Goal: Task Accomplishment & Management: Manage account settings

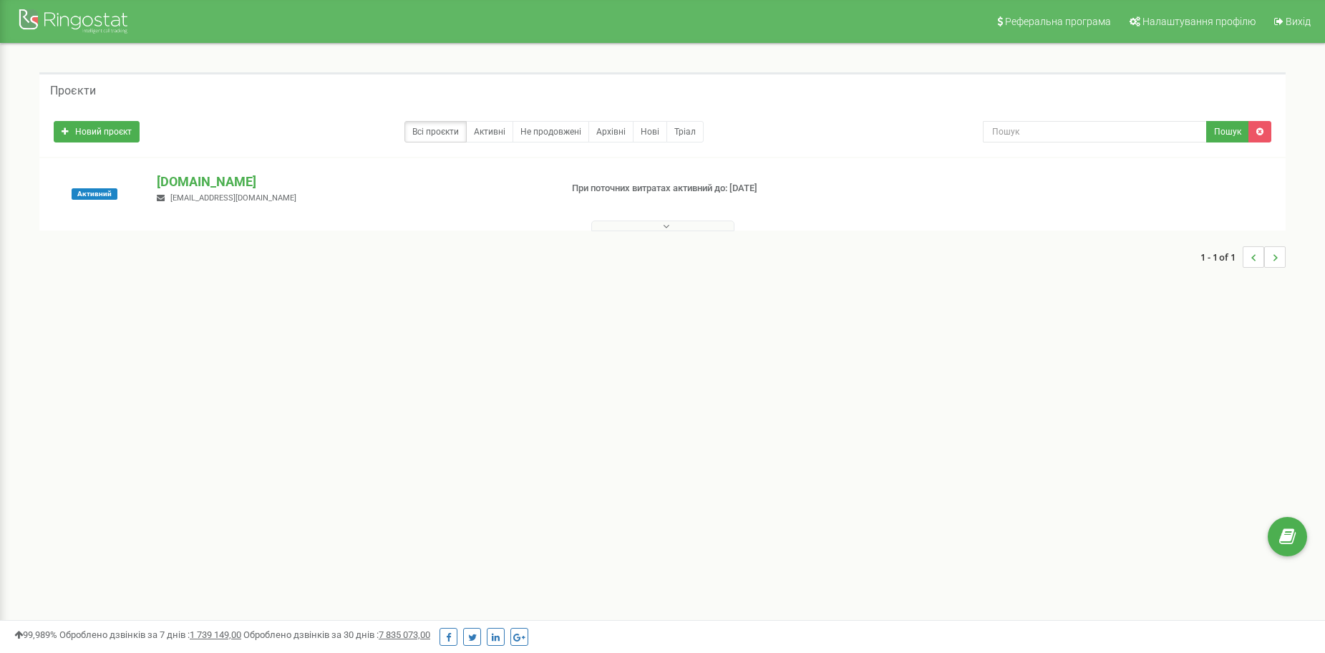
click at [764, 303] on div "Проєкти Новий проєкт Всі проєкти Активні Не продовжені Архівні [GEOGRAPHIC_DATA…" at bounding box center [662, 177] width 1303 height 267
drag, startPoint x: 256, startPoint y: 281, endPoint x: 254, endPoint y: 268, distance: 12.4
click at [256, 279] on div "1 - 1 of 1" at bounding box center [662, 257] width 1246 height 50
click at [250, 183] on p "[DOMAIN_NAME]" at bounding box center [352, 181] width 391 height 19
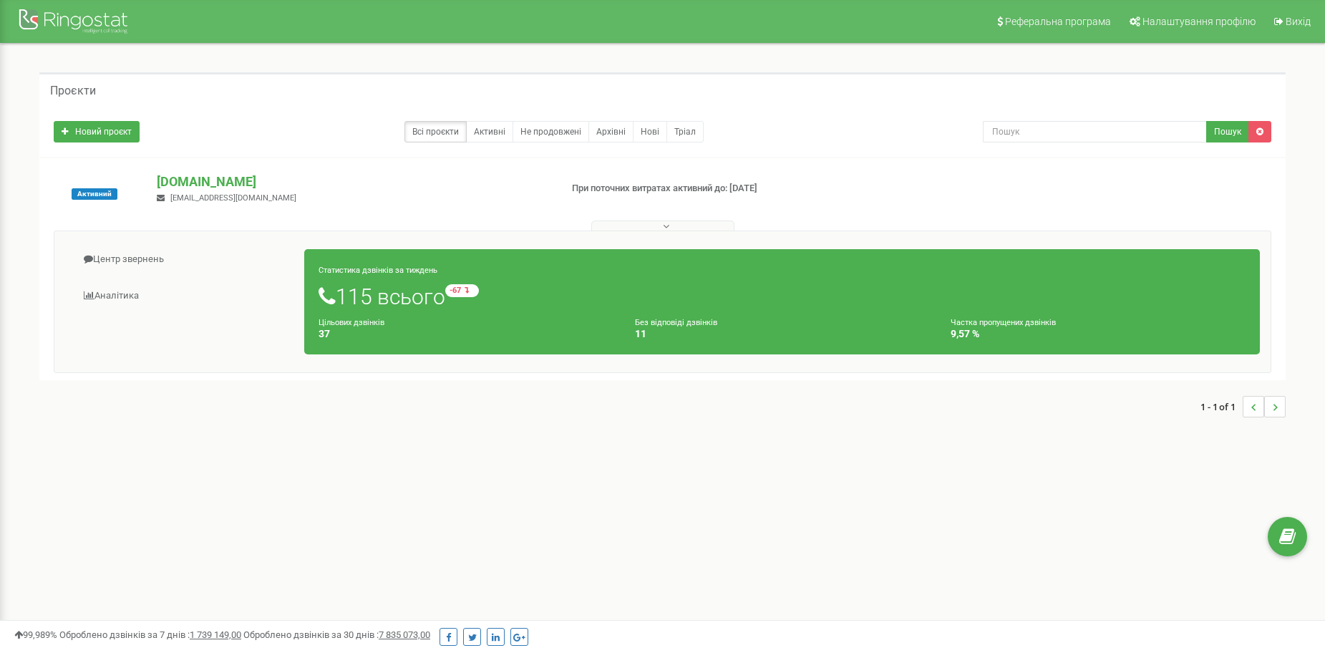
click at [983, 422] on div "1 - 1 of 1" at bounding box center [662, 406] width 1246 height 50
click at [247, 99] on div "Проєкти" at bounding box center [662, 89] width 1246 height 34
click at [653, 226] on button at bounding box center [662, 225] width 143 height 11
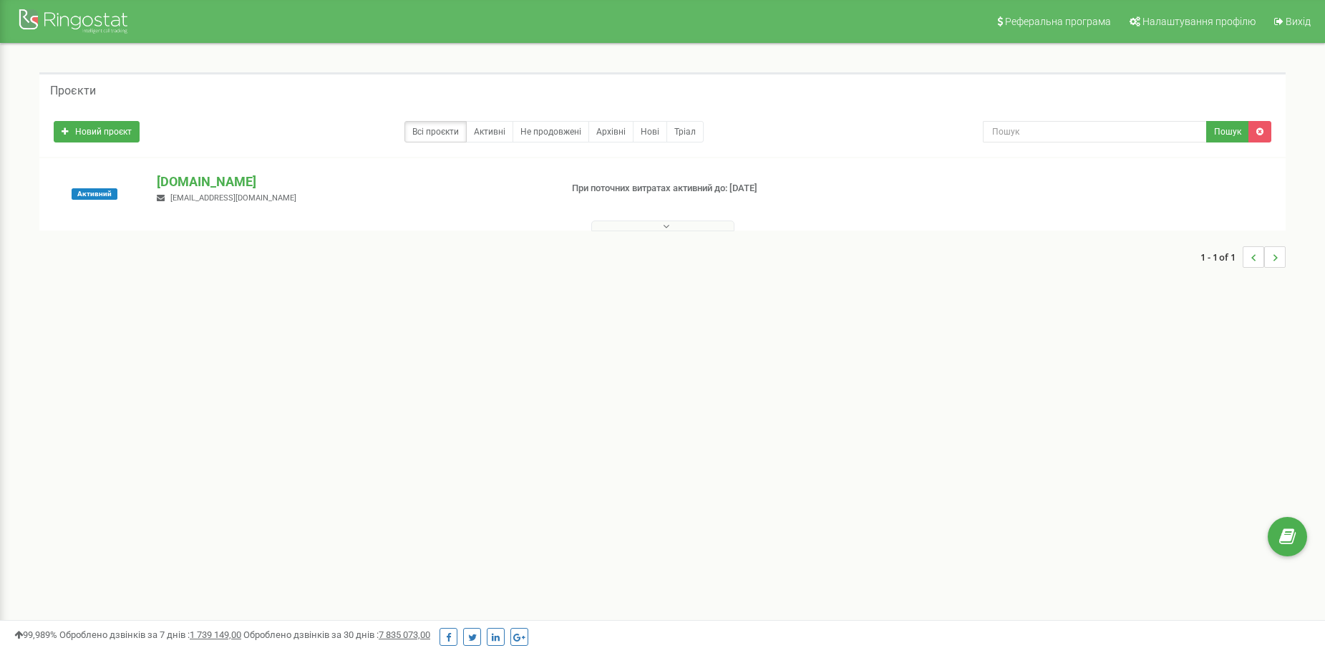
click at [658, 226] on button at bounding box center [662, 225] width 143 height 11
click at [625, 323] on div "1 - 1 of 1" at bounding box center [662, 308] width 1246 height 50
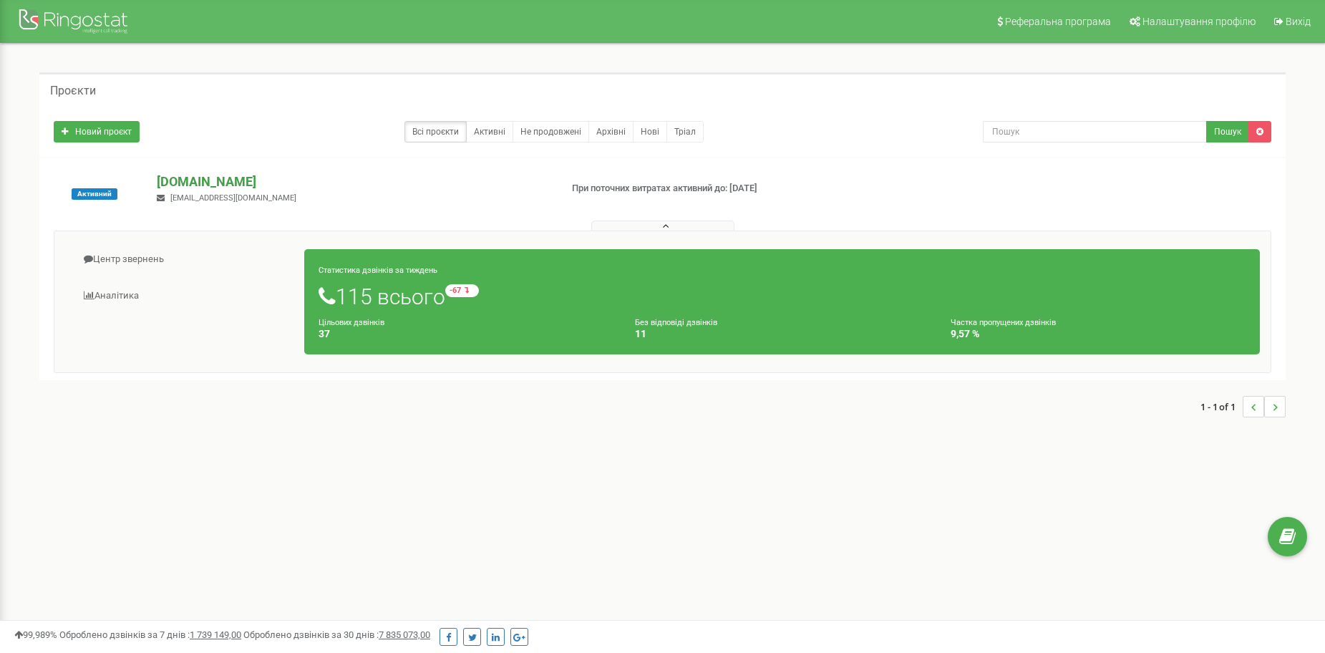
click at [326, 175] on p "brandmaster.systems" at bounding box center [352, 181] width 391 height 19
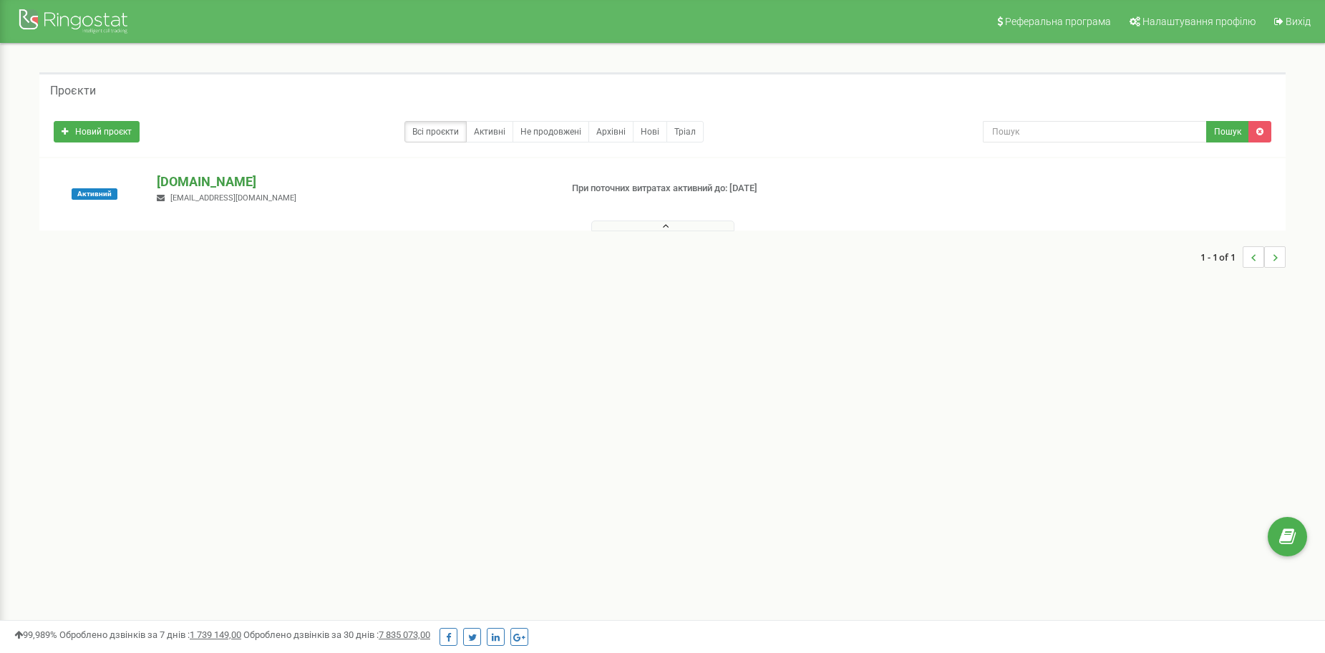
click at [329, 176] on p "brandmaster.systems" at bounding box center [352, 181] width 391 height 19
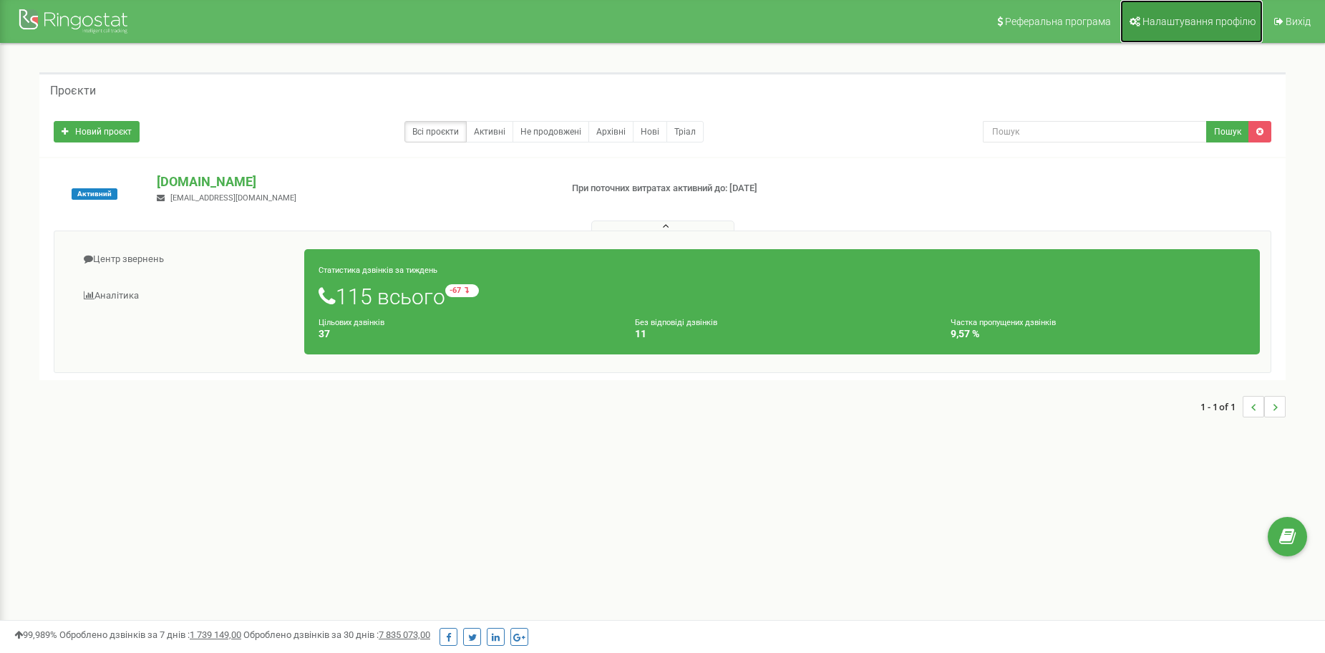
click at [1182, 19] on span "Налаштування профілю" at bounding box center [1198, 21] width 113 height 11
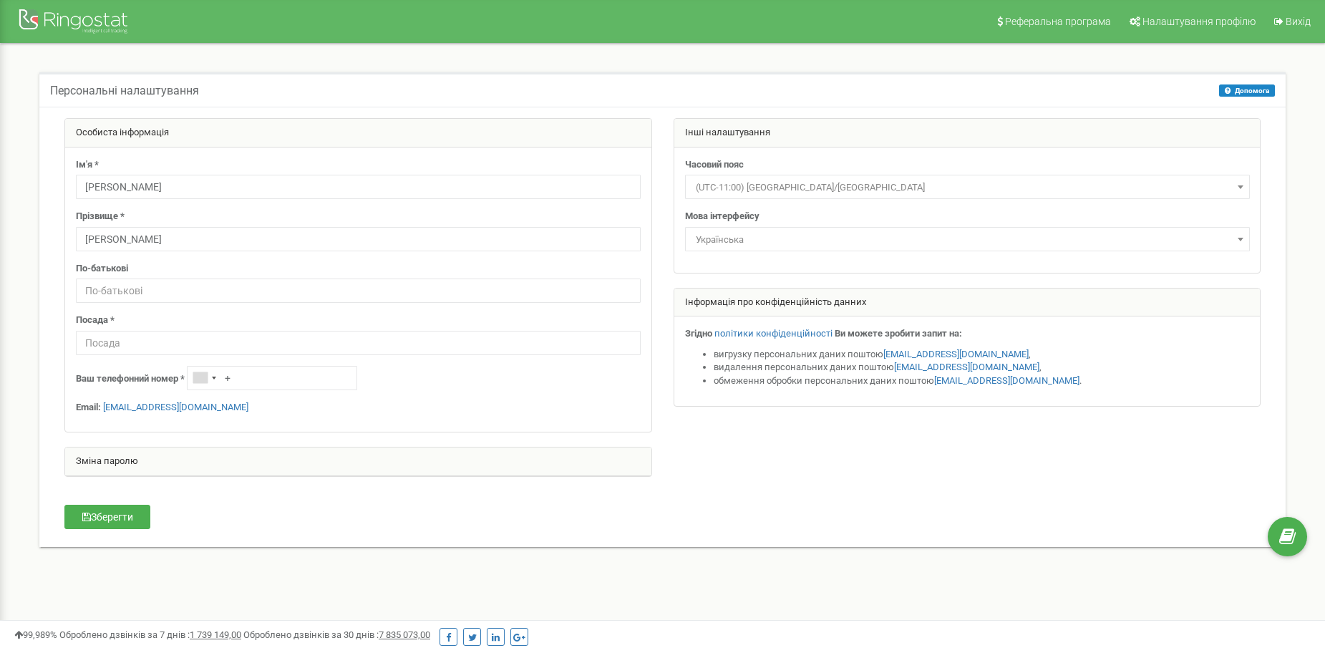
click at [1152, 51] on div "Персональні налаштування Допомога Допомога На цій сторінці ви можете відредагув…" at bounding box center [662, 319] width 1303 height 550
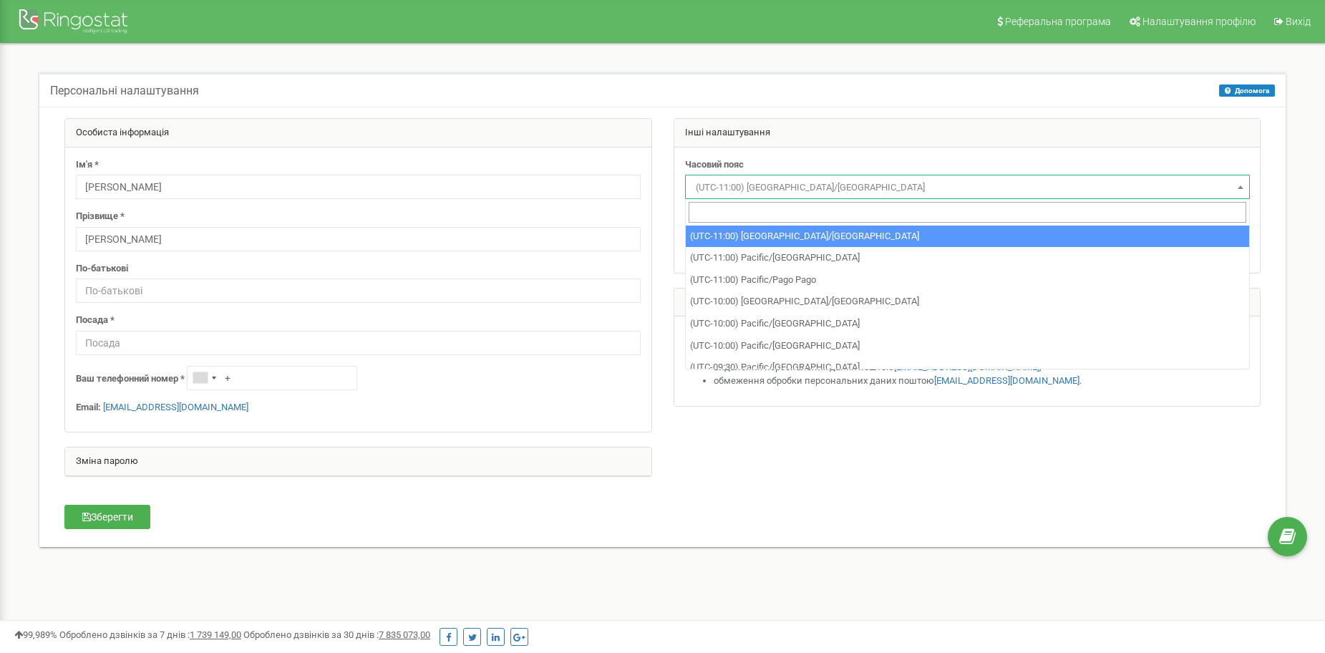
click at [1212, 182] on span "(UTC-11:00) Pacific/Midway" at bounding box center [967, 187] width 555 height 20
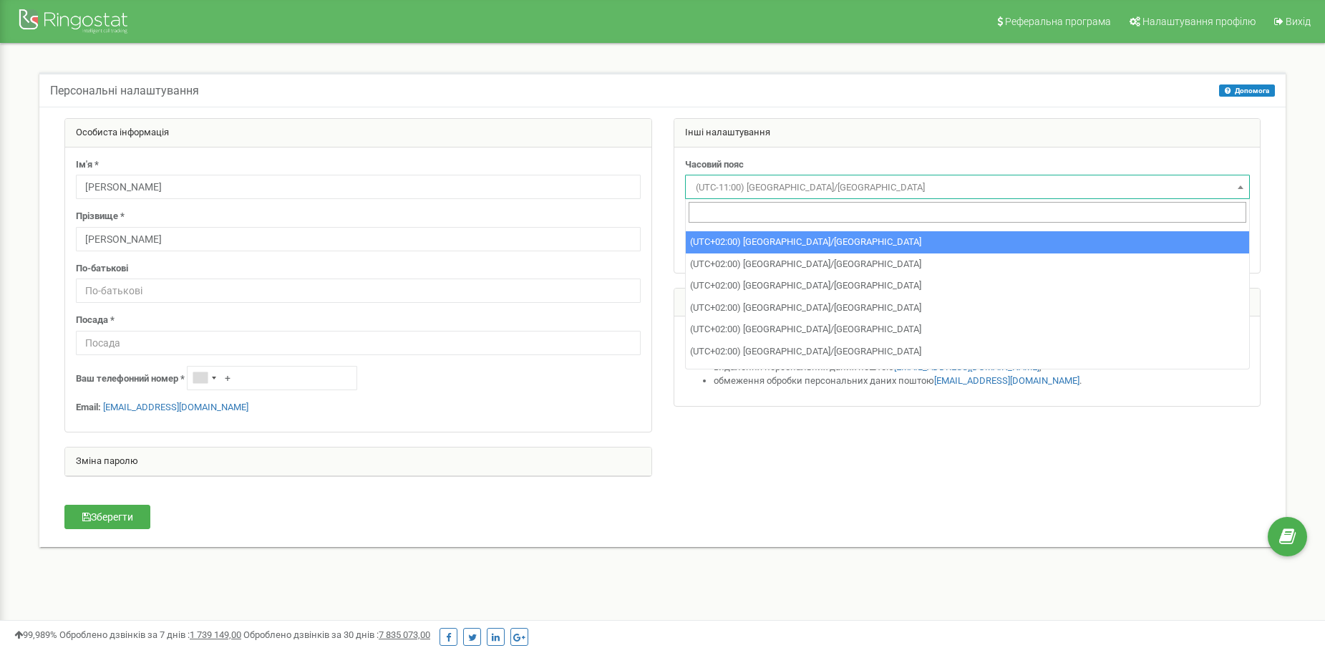
scroll to position [5439, 0]
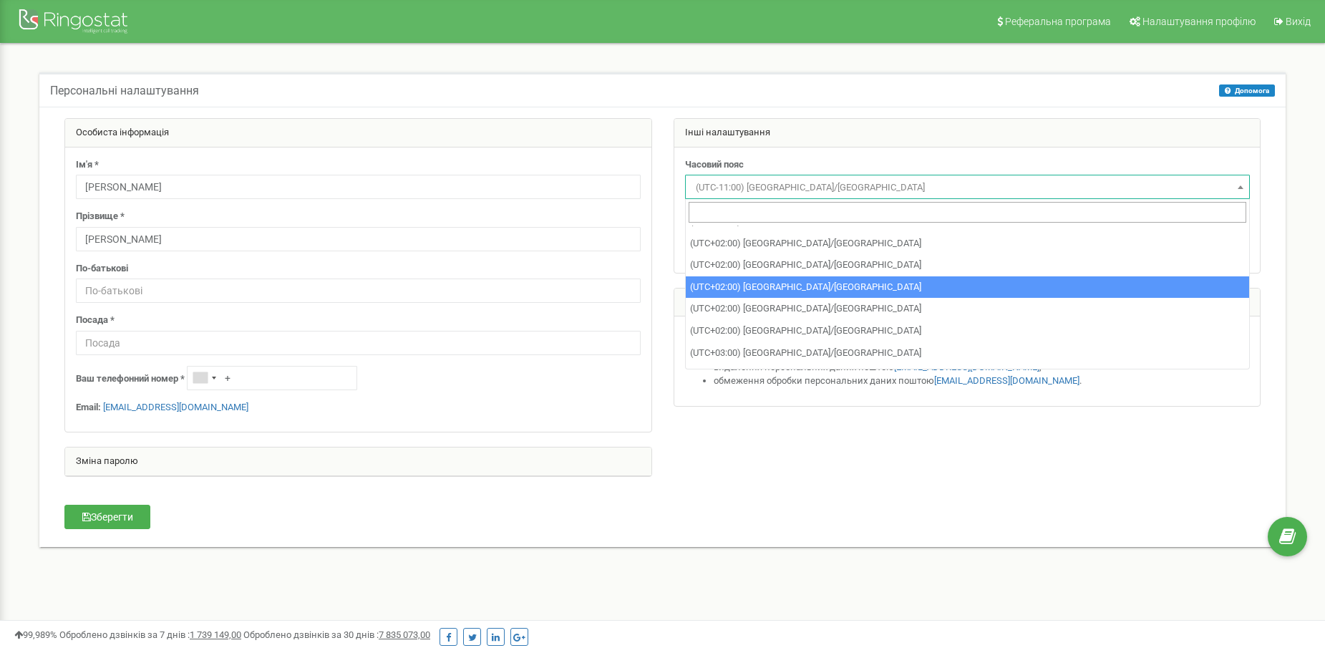
select select "Europe/Warsaw"
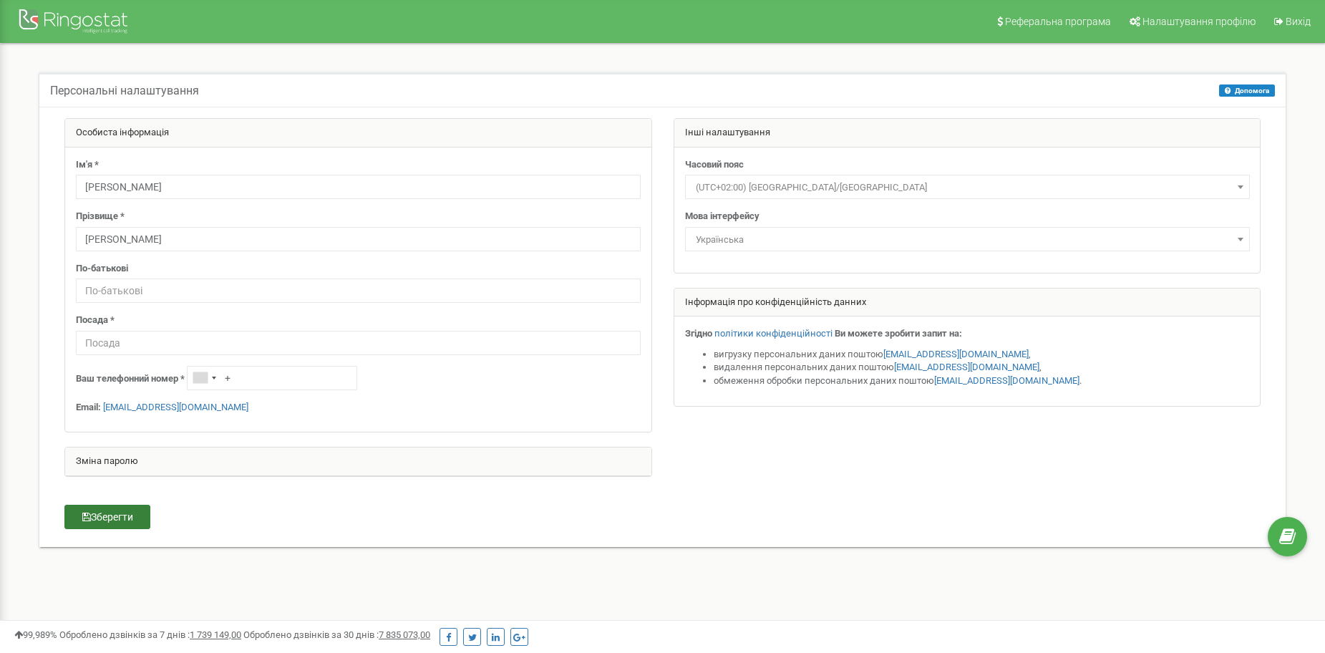
click at [121, 524] on button "Зберегти" at bounding box center [107, 517] width 86 height 24
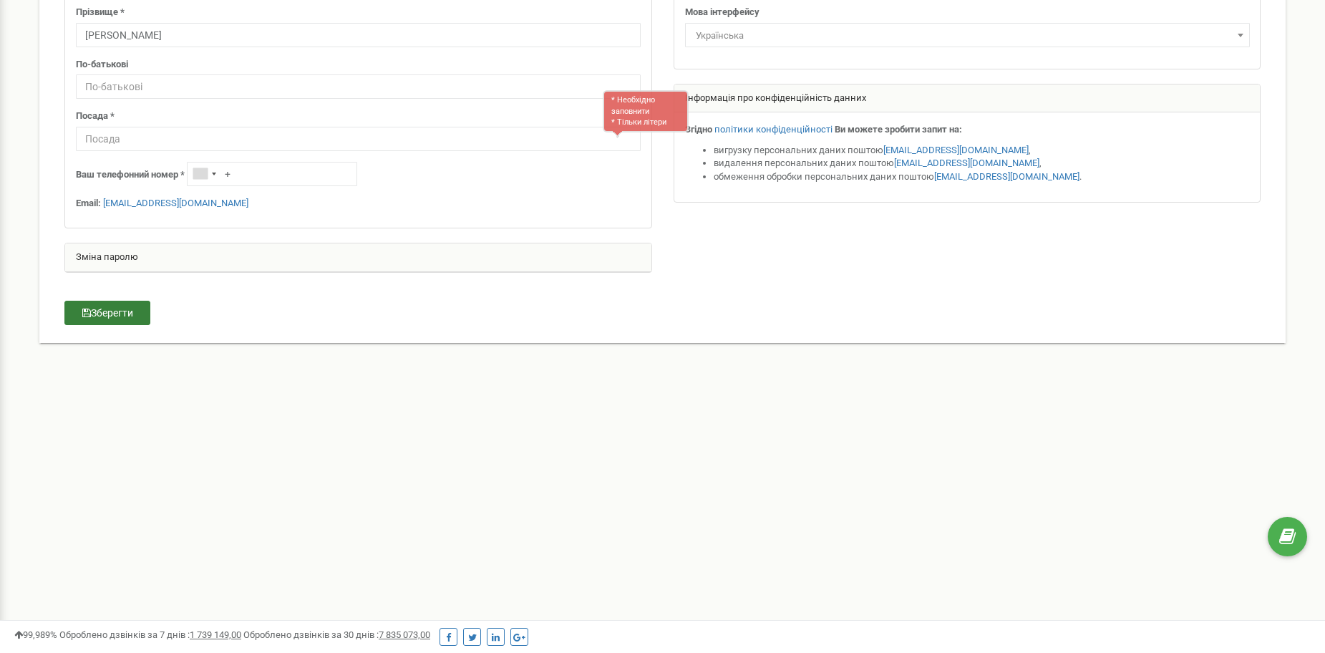
scroll to position [206, 0]
click at [144, 133] on input "text" at bounding box center [358, 137] width 565 height 24
click at [107, 135] on input "text" at bounding box center [358, 137] width 565 height 24
click at [104, 140] on input "text" at bounding box center [358, 137] width 565 height 24
paste input "engineer"
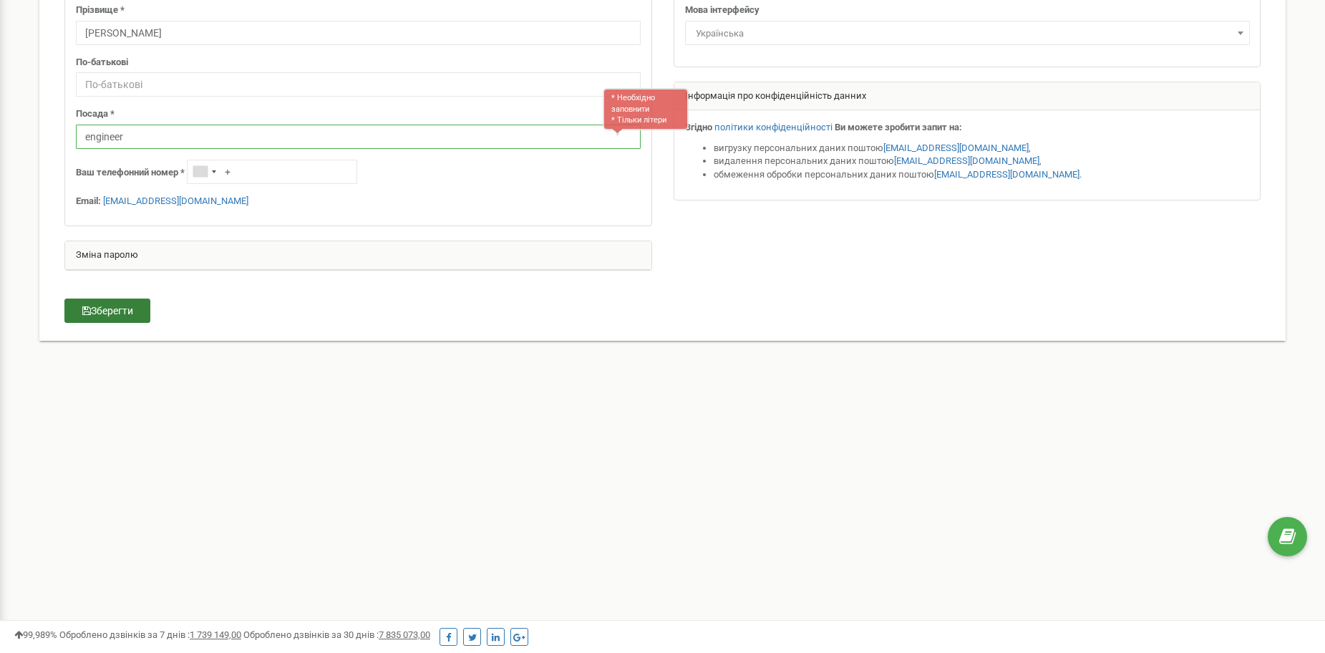
type input "engineer"
click at [116, 318] on button "Зберегти" at bounding box center [107, 310] width 86 height 24
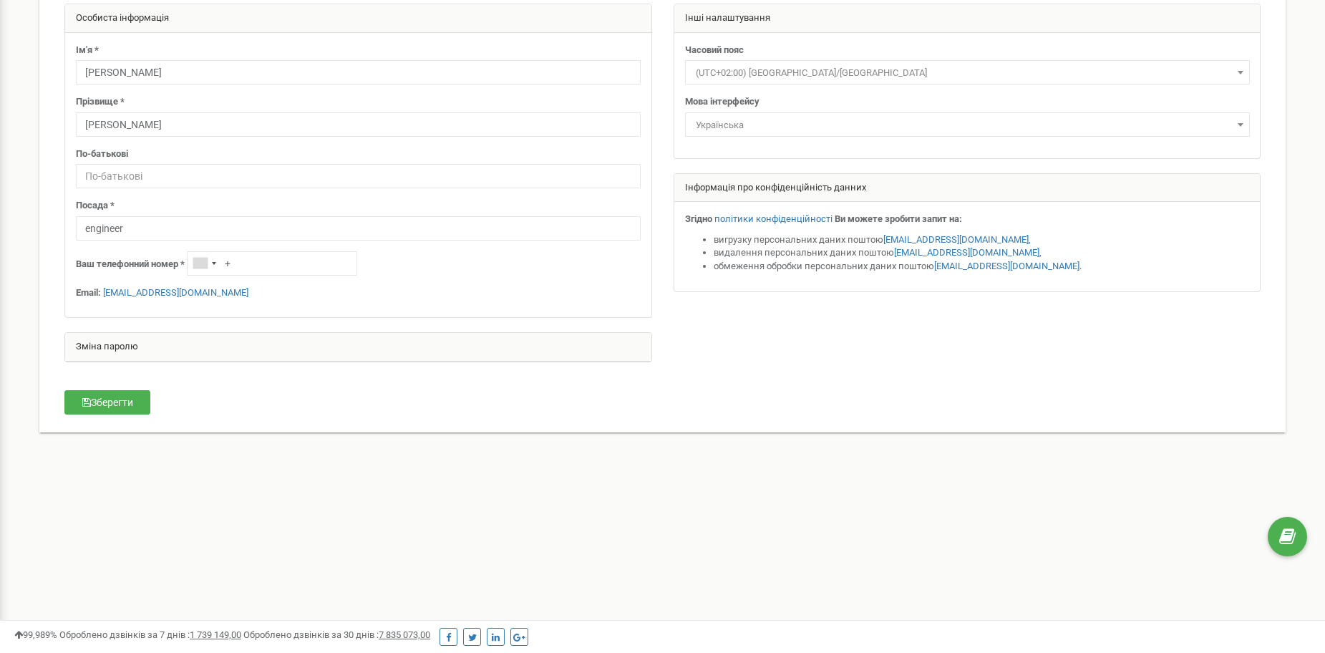
scroll to position [0, 0]
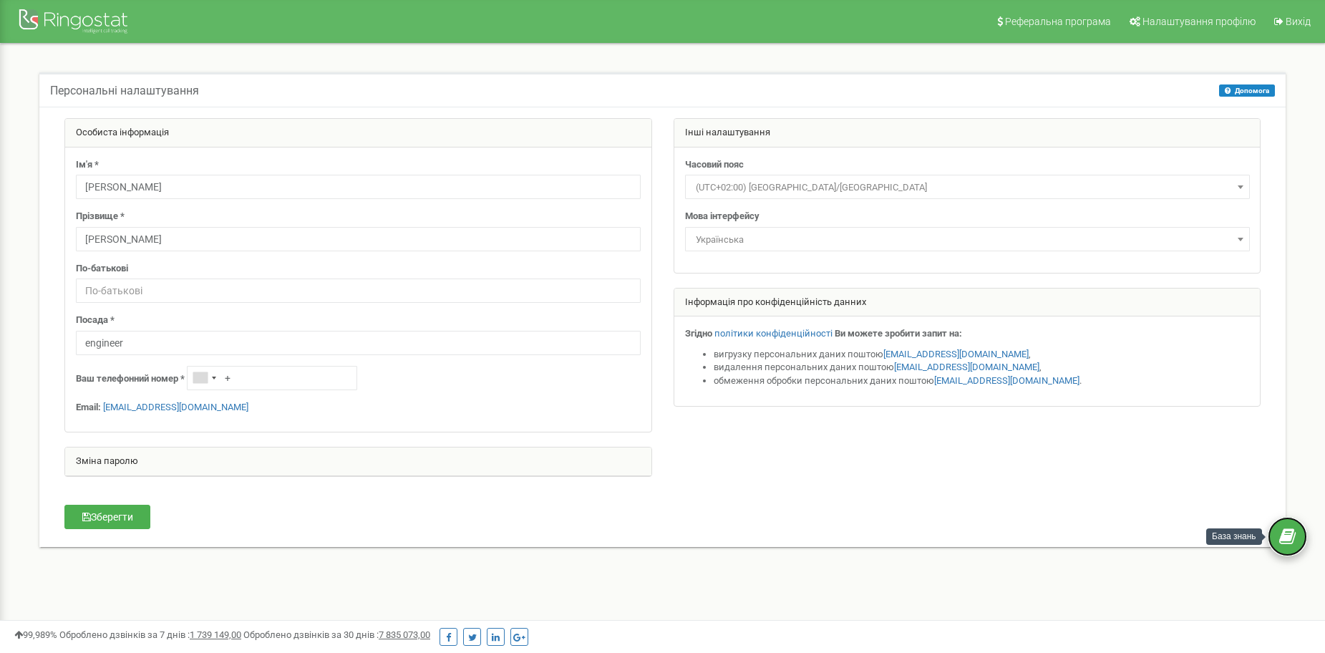
click at [1285, 540] on icon at bounding box center [1287, 536] width 16 height 21
click at [99, 590] on div "Персональні налаштування Допомога Допомога На цій сторінці ви можете відредагув…" at bounding box center [662, 319] width 1303 height 550
click at [96, 14] on div at bounding box center [75, 23] width 115 height 34
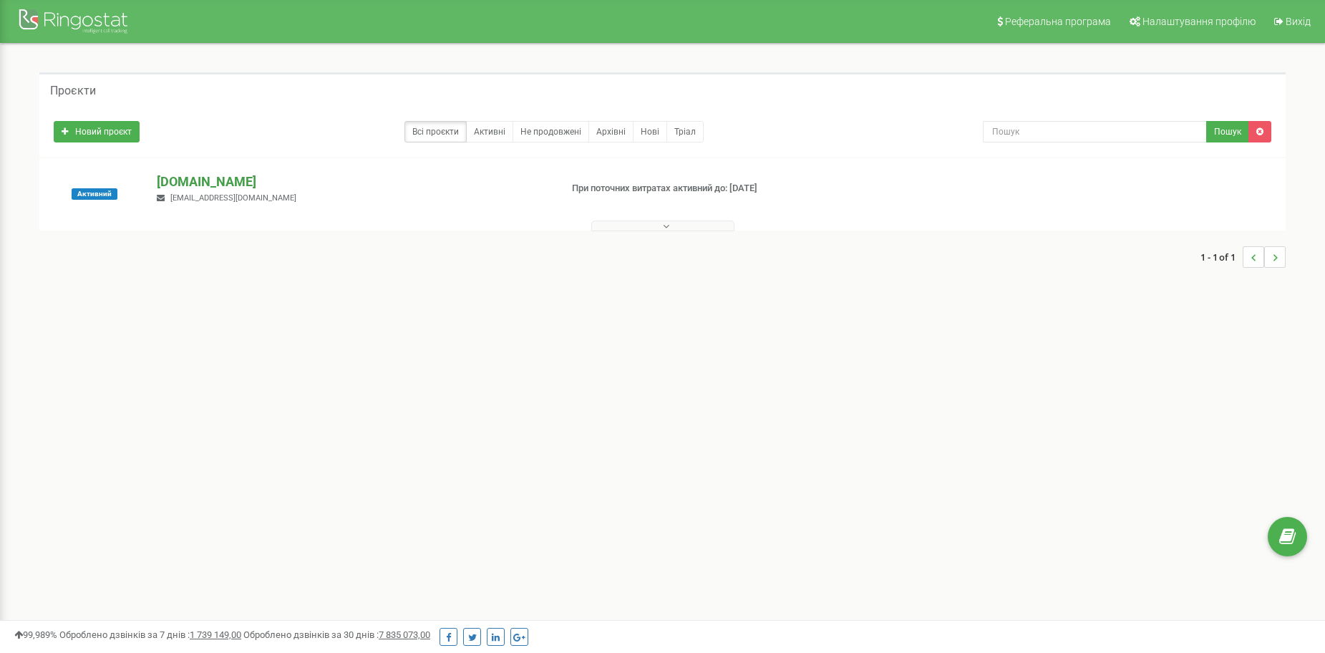
click at [202, 181] on p "[DOMAIN_NAME]" at bounding box center [352, 181] width 391 height 19
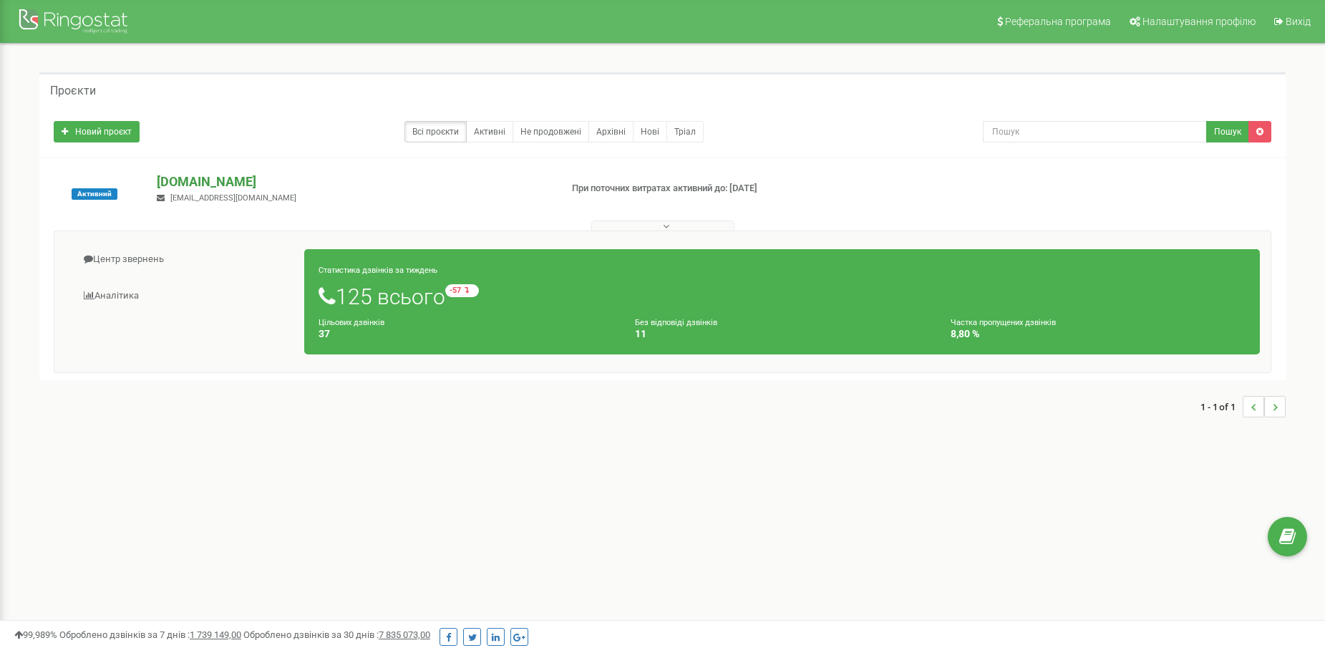
click at [268, 176] on p "[DOMAIN_NAME]" at bounding box center [352, 181] width 391 height 19
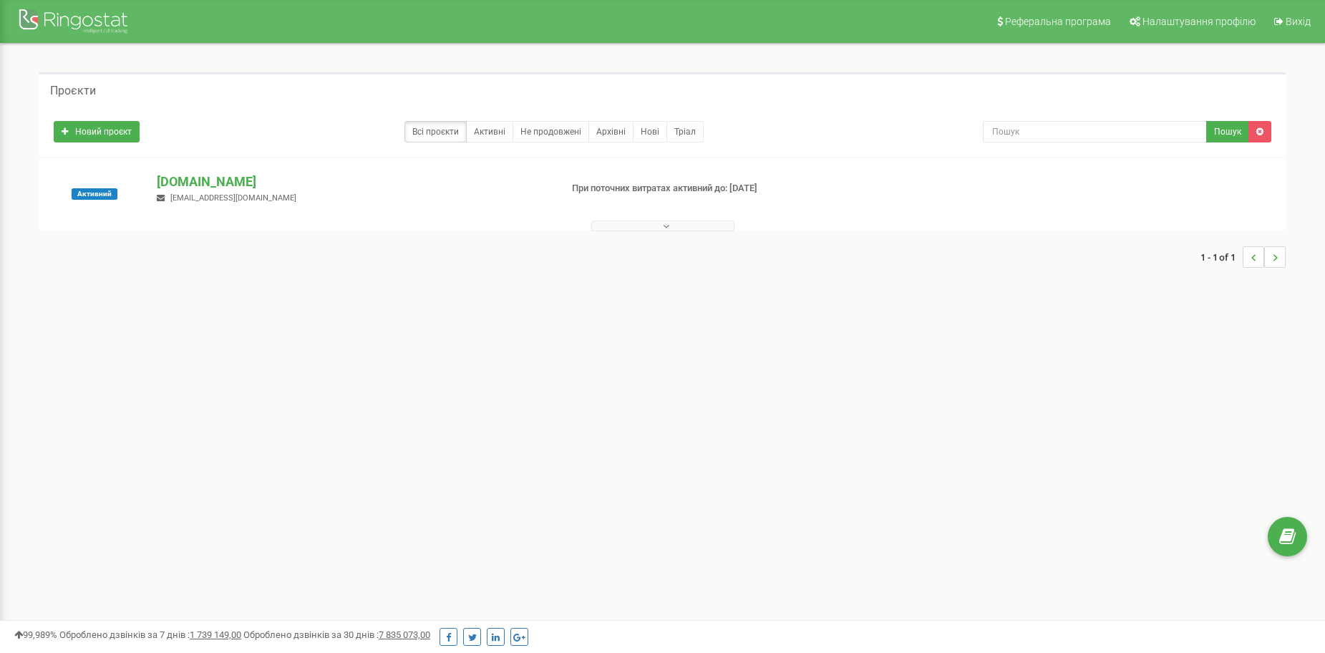
click at [691, 225] on button at bounding box center [662, 225] width 143 height 11
